Goal: Communication & Community: Answer question/provide support

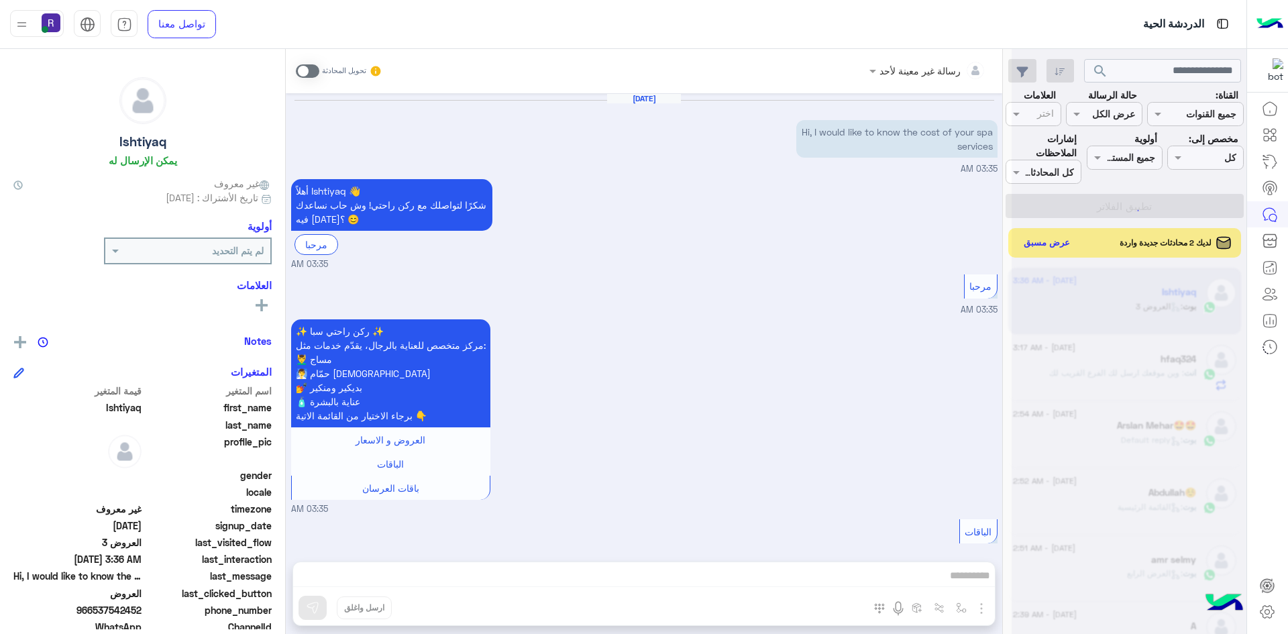
scroll to position [562, 0]
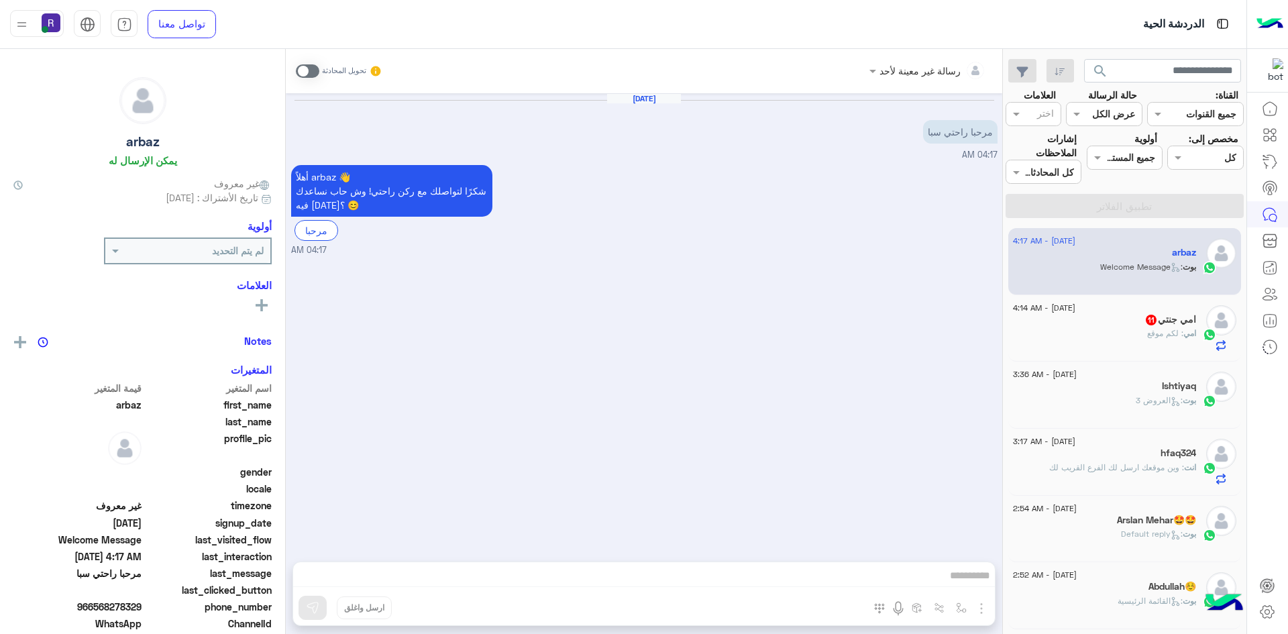
click at [1145, 340] on div "امي : لكم موقع" at bounding box center [1104, 338] width 183 height 23
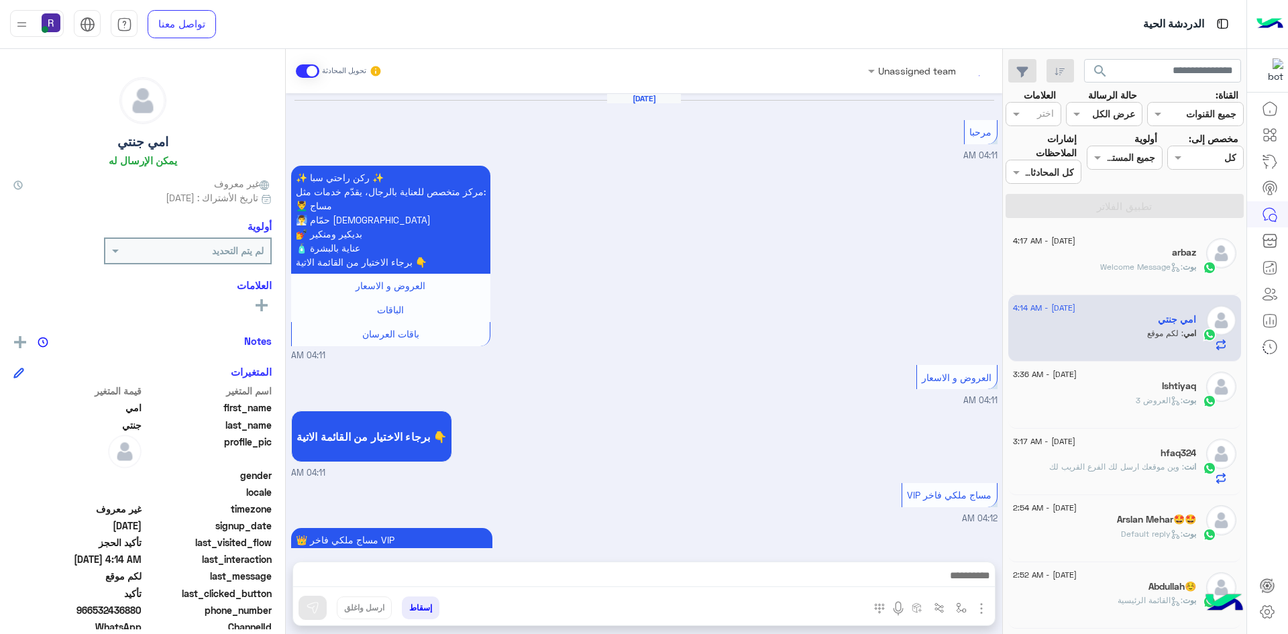
scroll to position [945, 0]
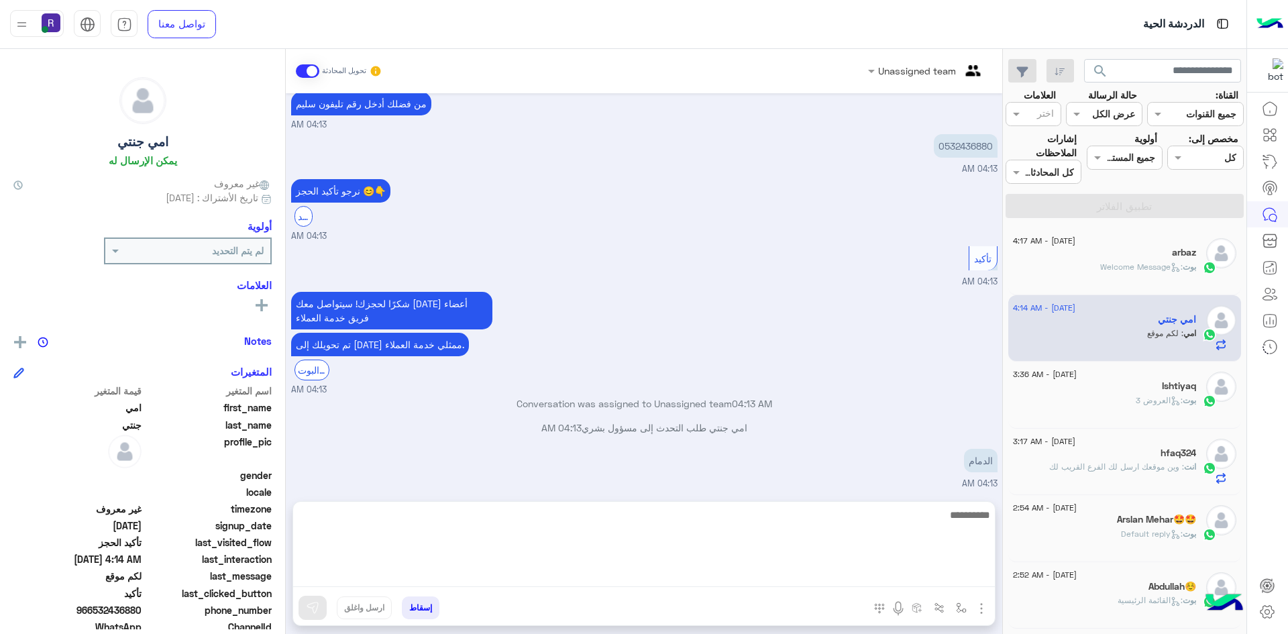
click at [770, 576] on textarea at bounding box center [644, 546] width 702 height 81
type textarea "**********"
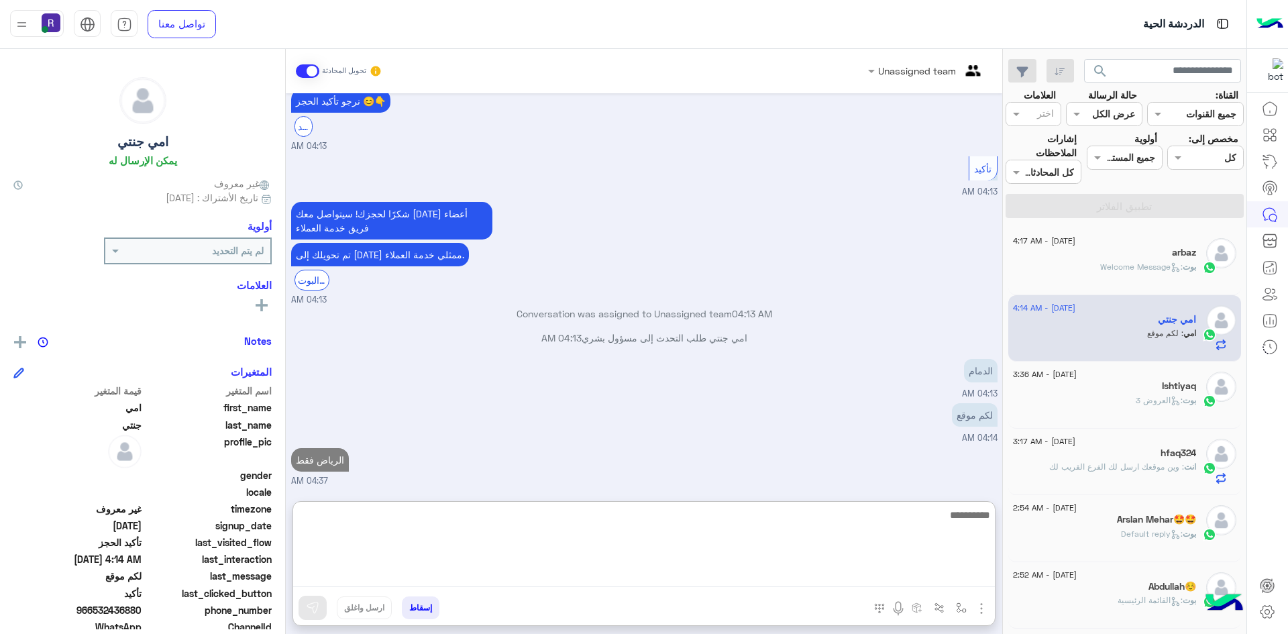
scroll to position [1073, 0]
